Goal: Navigation & Orientation: Find specific page/section

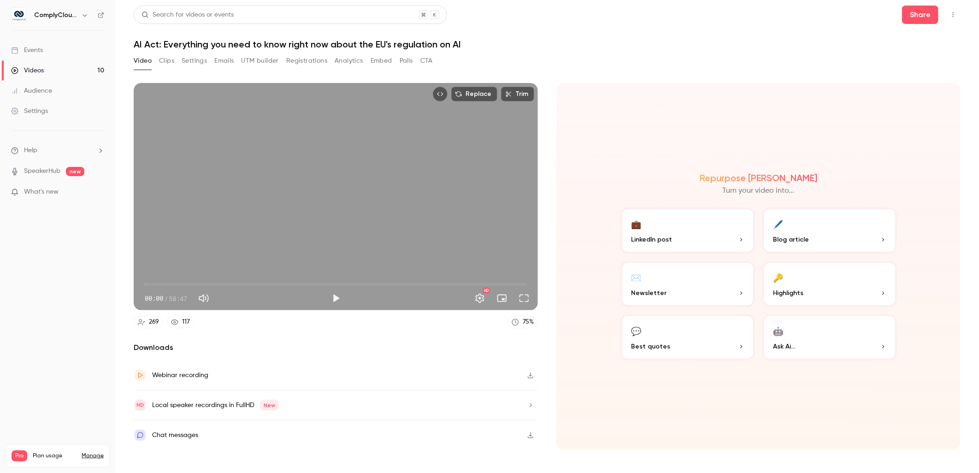
click at [76, 7] on div "ComplyCloud ENG" at bounding box center [57, 15] width 93 height 16
click at [76, 11] on h6 "ComplyCloud ENG" at bounding box center [55, 15] width 43 height 9
click at [76, 20] on div "ComplyCloud ENG" at bounding box center [62, 15] width 56 height 11
click at [51, 19] on h6 "ComplyCloud ENG" at bounding box center [55, 15] width 43 height 9
click at [84, 18] on icon "button" at bounding box center [84, 15] width 7 height 7
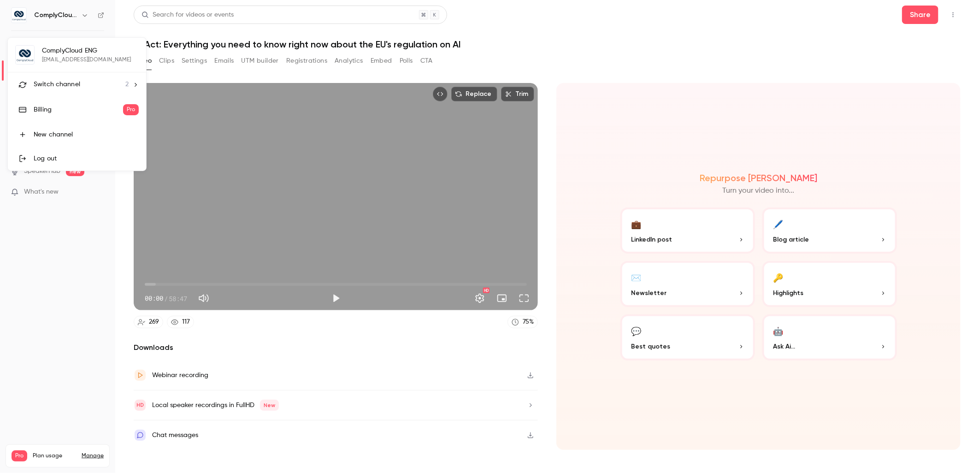
click at [84, 51] on div "ComplyCloud ENG [EMAIL_ADDRESS][DOMAIN_NAME] Switch channel 2 Billing Pro New c…" at bounding box center [77, 104] width 138 height 133
click at [92, 101] on link "Billing Pro" at bounding box center [77, 110] width 138 height 26
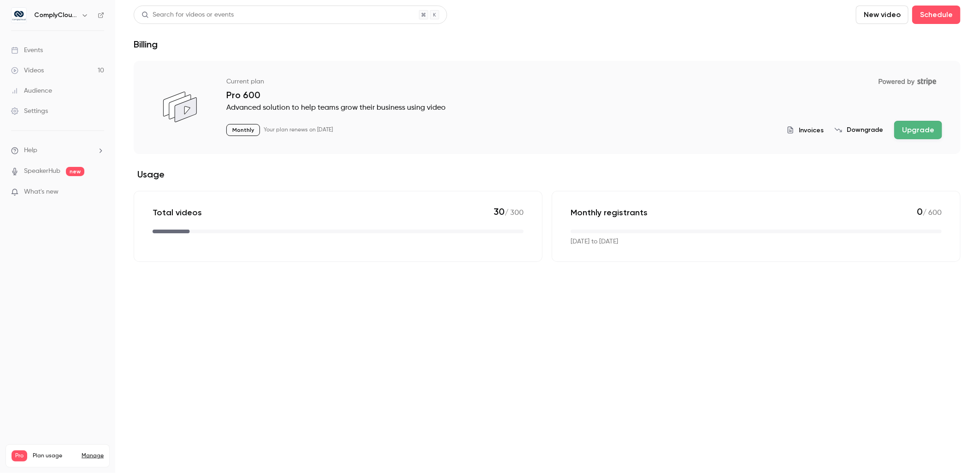
click at [63, 12] on h6 "ComplyCloud ENG" at bounding box center [55, 15] width 43 height 9
click at [79, 44] on link "Events" at bounding box center [57, 50] width 115 height 20
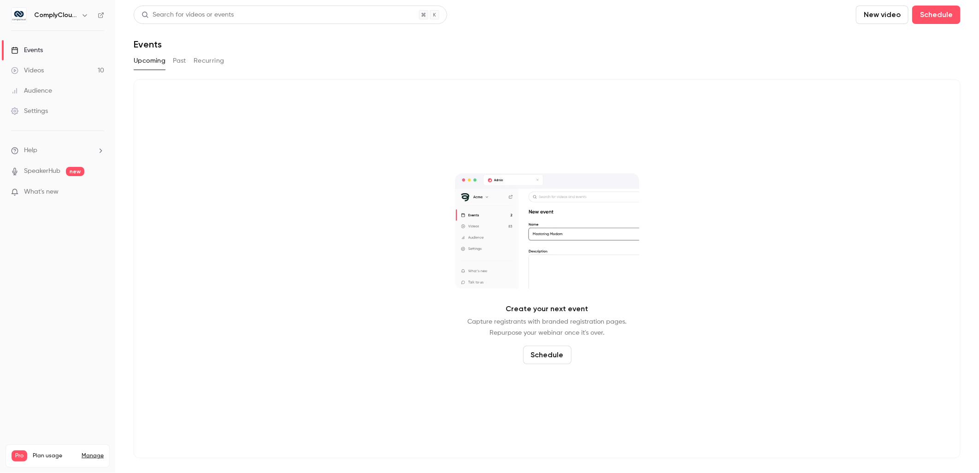
click at [82, 18] on icon "button" at bounding box center [84, 15] width 7 height 7
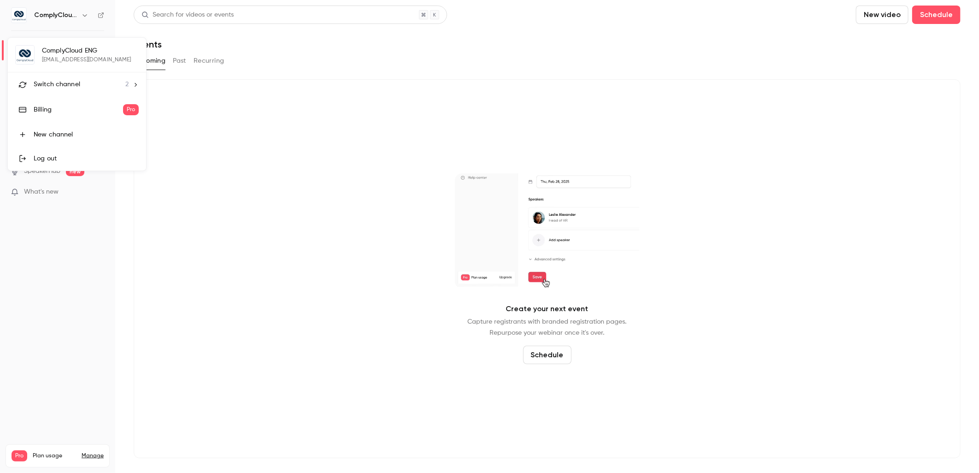
click at [94, 77] on li "Switch channel 2" at bounding box center [77, 84] width 138 height 24
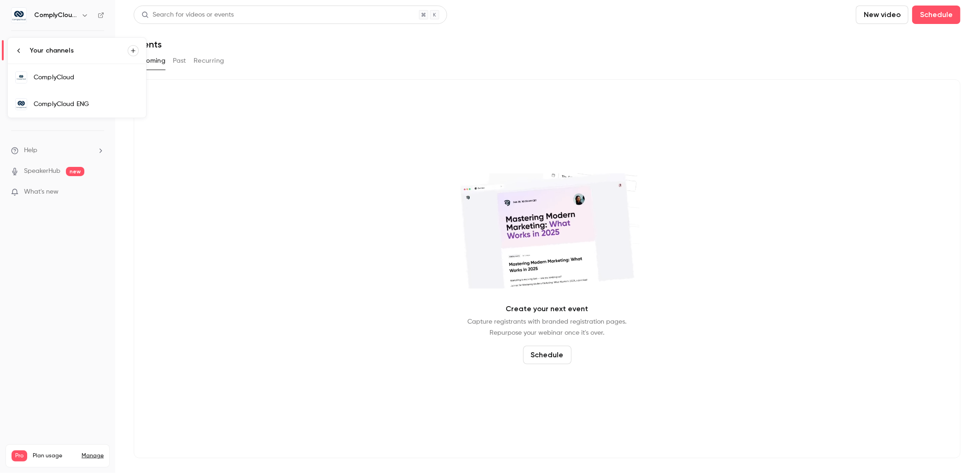
click at [108, 91] on link "ComplyCloud ENG" at bounding box center [77, 104] width 138 height 27
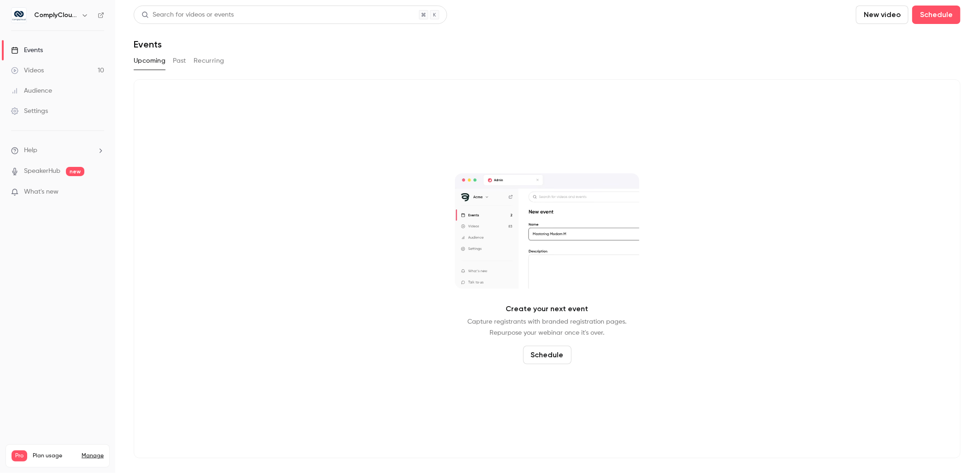
click at [81, 14] on icon "button" at bounding box center [84, 15] width 7 height 7
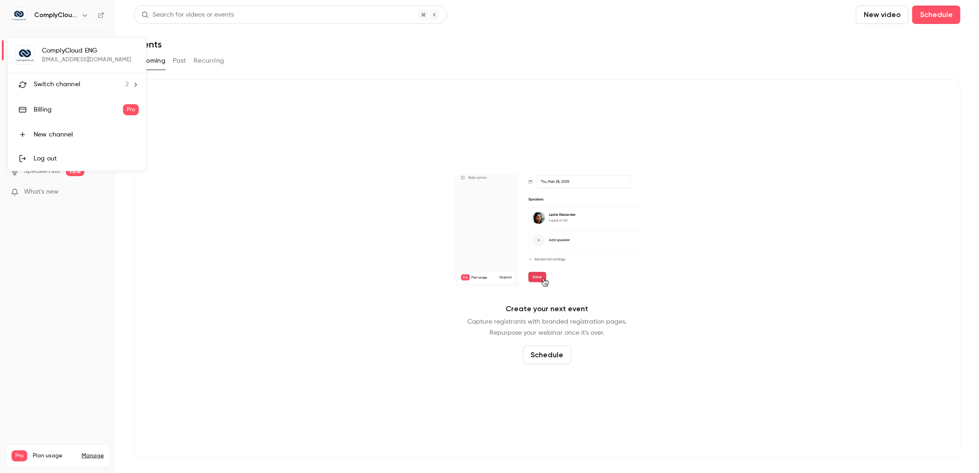
click at [122, 77] on li "Switch channel 2" at bounding box center [77, 84] width 138 height 24
click at [102, 73] on div "ComplyCloud" at bounding box center [86, 77] width 105 height 9
